Goal: Task Accomplishment & Management: Manage account settings

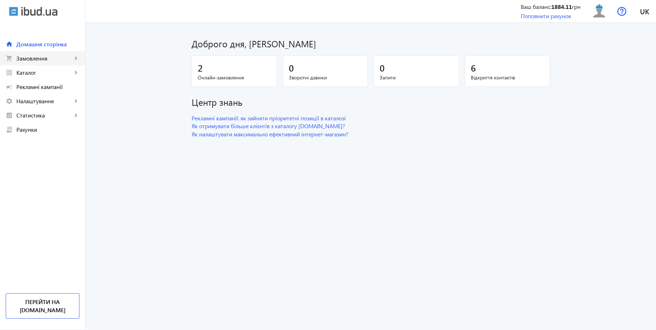
click at [47, 58] on span "Замовлення" at bounding box center [44, 58] width 56 height 7
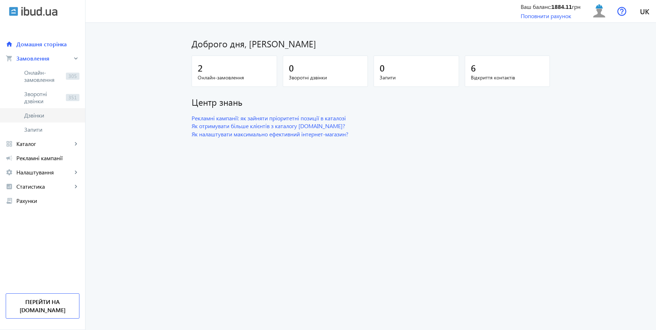
click at [42, 116] on span "Дзвінки" at bounding box center [51, 115] width 55 height 7
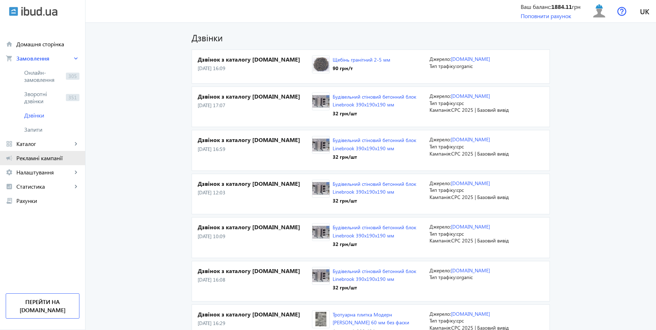
click at [59, 155] on span "Рекламні кампанії" at bounding box center [47, 158] width 63 height 7
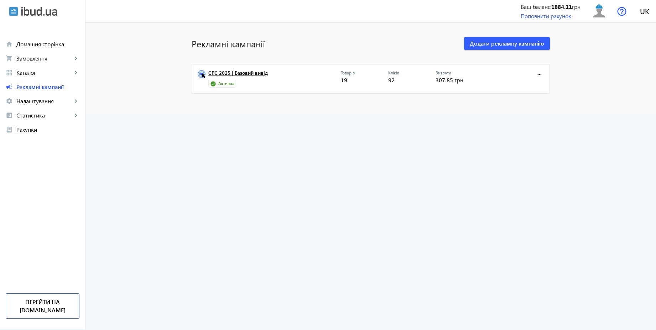
click at [244, 75] on link "CPC 2025 | Базовий вивід" at bounding box center [274, 75] width 133 height 10
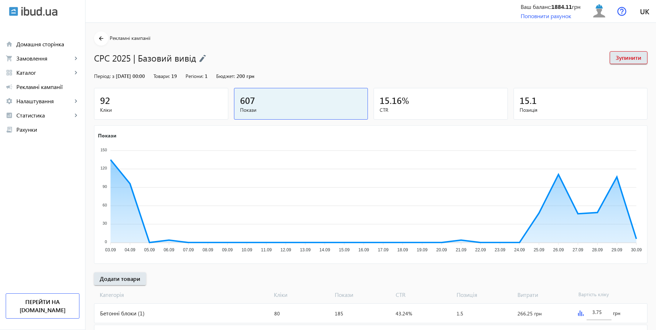
click at [171, 114] on mat-card "92 Кліки" at bounding box center [161, 104] width 134 height 32
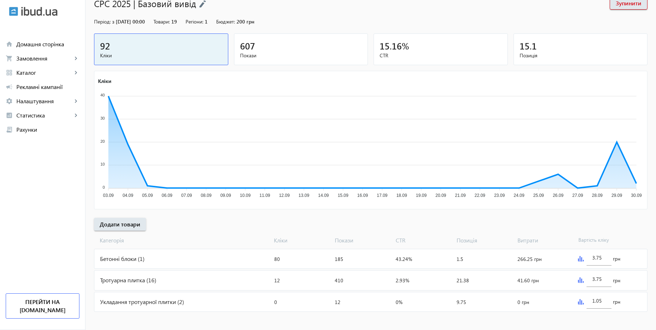
scroll to position [58, 0]
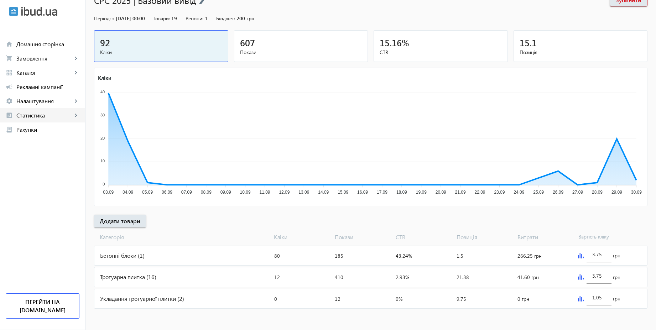
click at [47, 120] on link "analytics Статистика keyboard_arrow_right" at bounding box center [42, 115] width 85 height 14
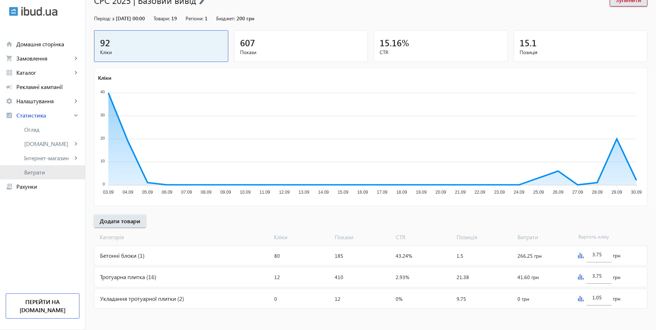
click at [56, 170] on span "Витрати" at bounding box center [51, 172] width 55 height 7
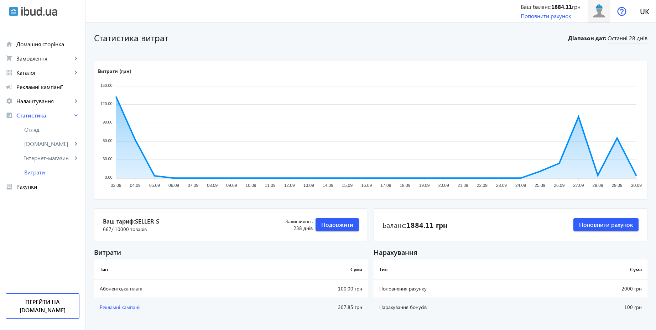
click at [605, 17] on img at bounding box center [599, 11] width 16 height 16
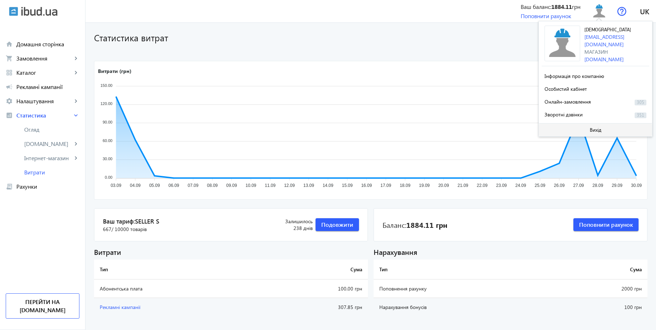
click at [586, 126] on span at bounding box center [595, 129] width 113 height 17
